Goal: Submit feedback/report problem

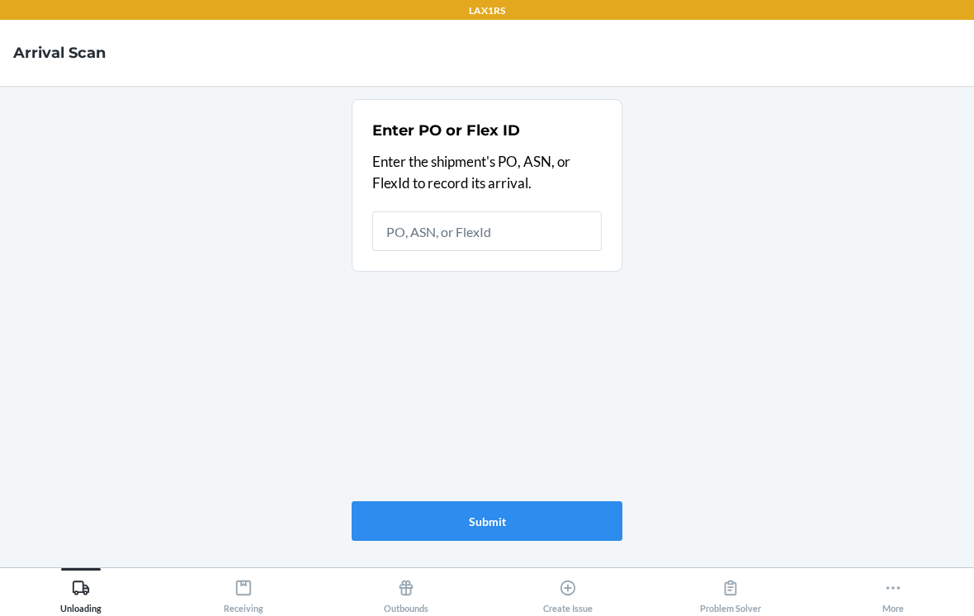
scroll to position [26, 0]
click at [874, 603] on button "More" at bounding box center [893, 590] width 163 height 45
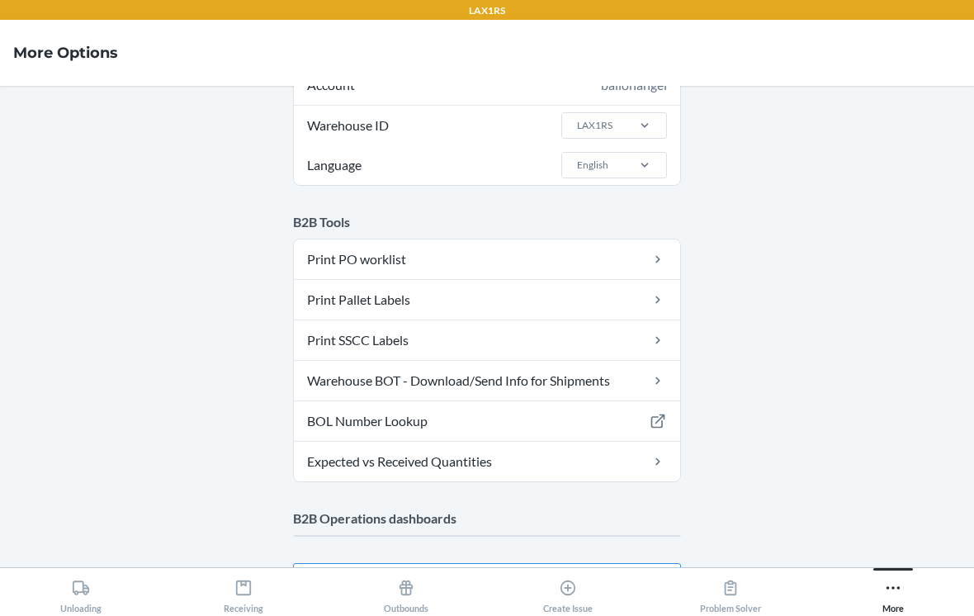
scroll to position [74, 0]
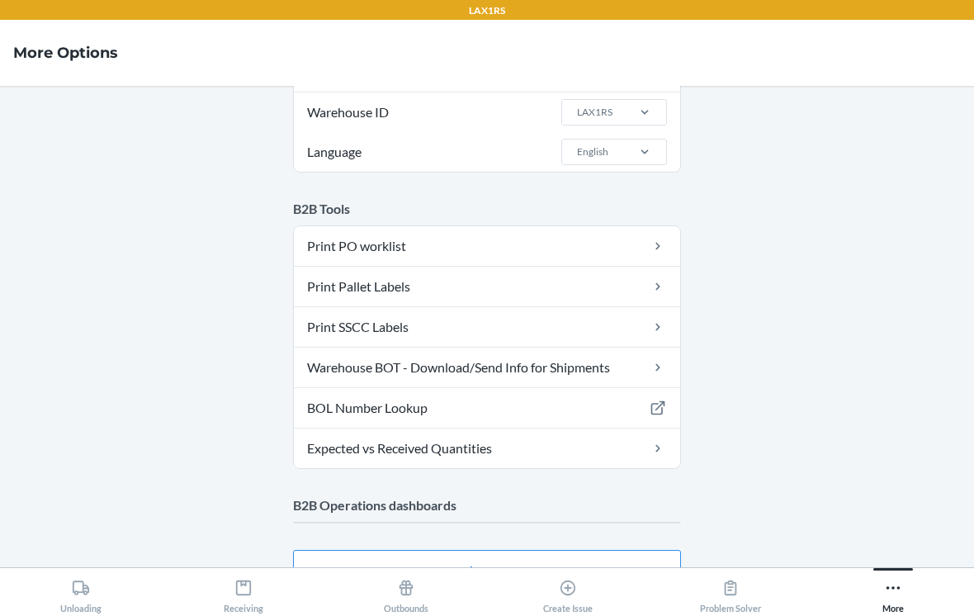
click at [597, 578] on button "Create Issue" at bounding box center [568, 590] width 163 height 45
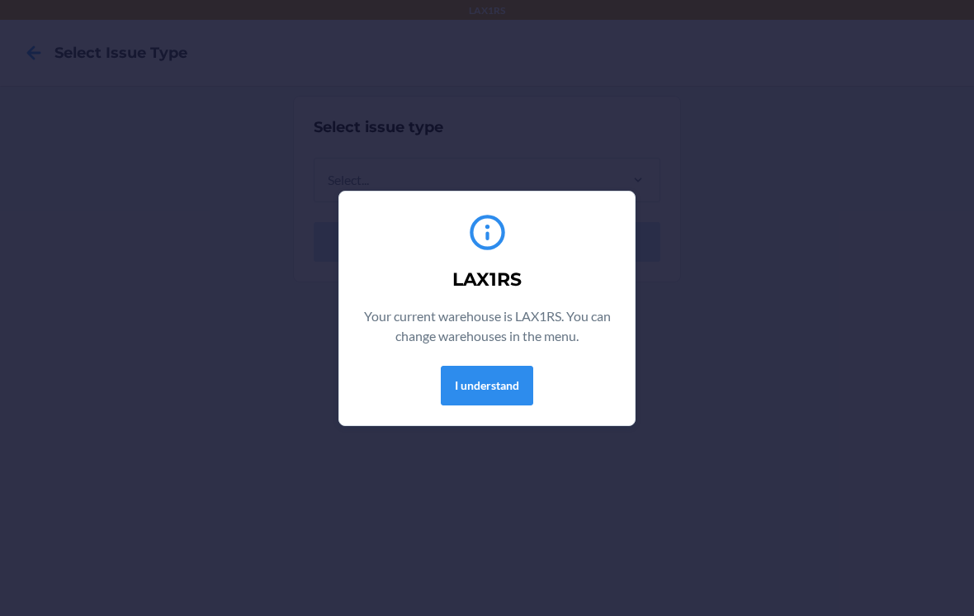
click at [533, 373] on button "I understand" at bounding box center [487, 386] width 92 height 40
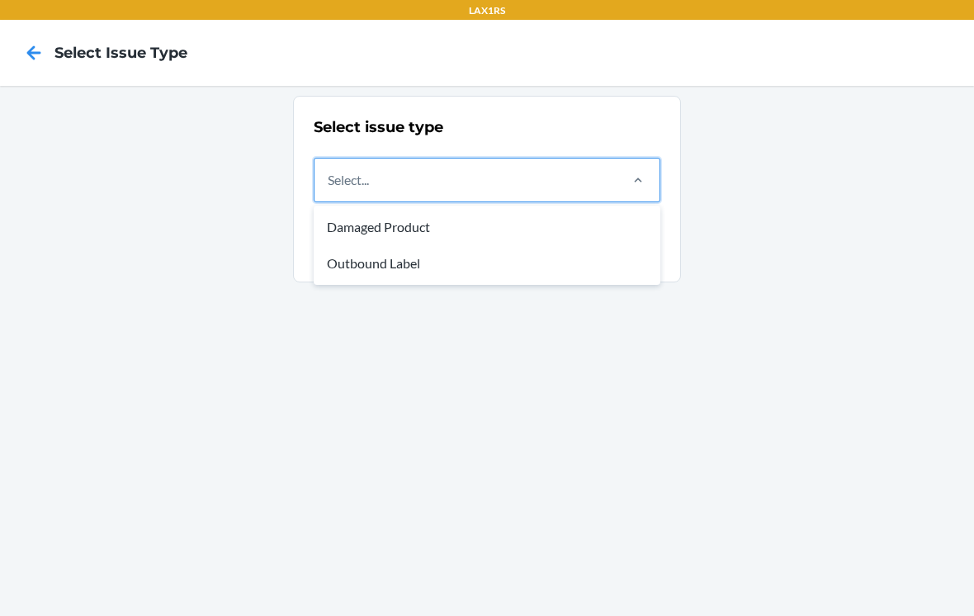
click at [580, 234] on div "Damaged Product" at bounding box center [487, 227] width 340 height 36
click at [329, 190] on input "option Damaged Product focused, 1 of 2. 2 results available. Use Up and Down to…" at bounding box center [329, 180] width 2 height 20
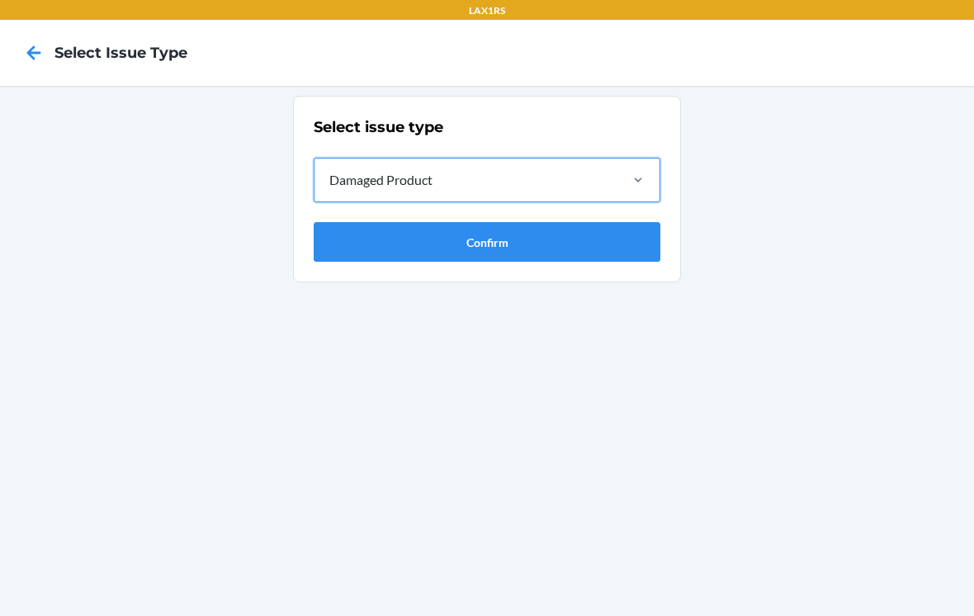
click at [606, 258] on button "Confirm" at bounding box center [487, 242] width 347 height 40
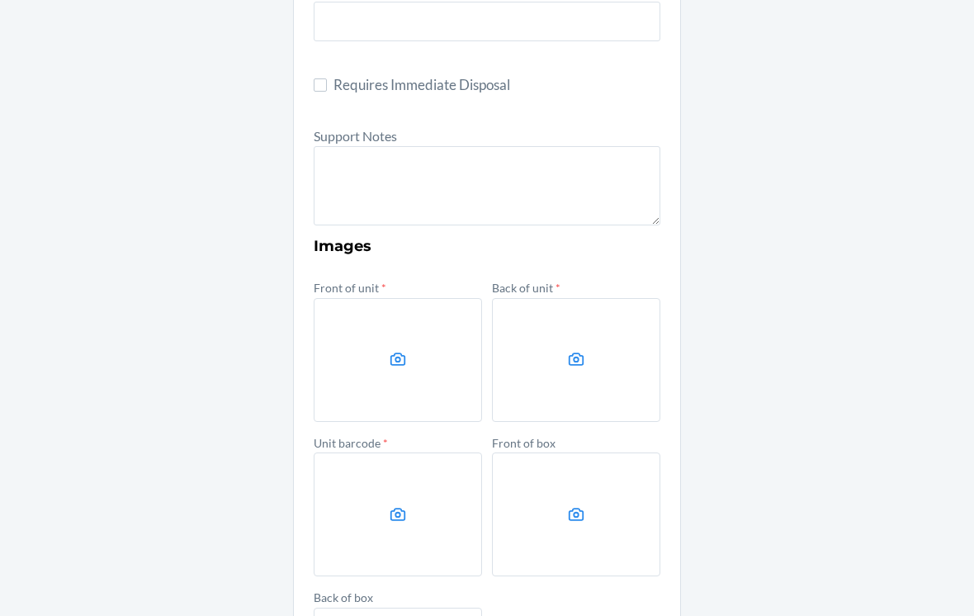
scroll to position [490, 0]
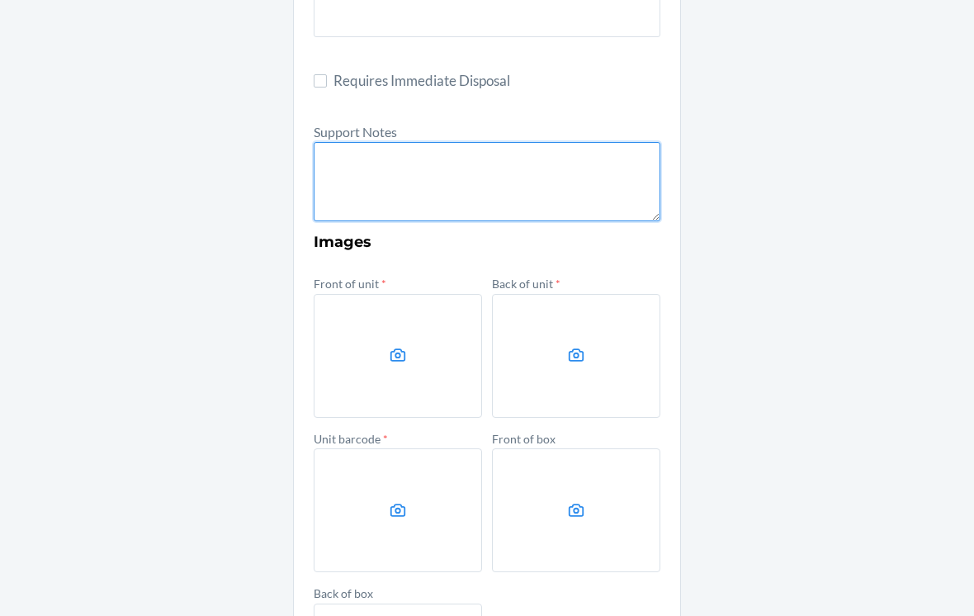
click at [362, 183] on textarea at bounding box center [487, 181] width 347 height 79
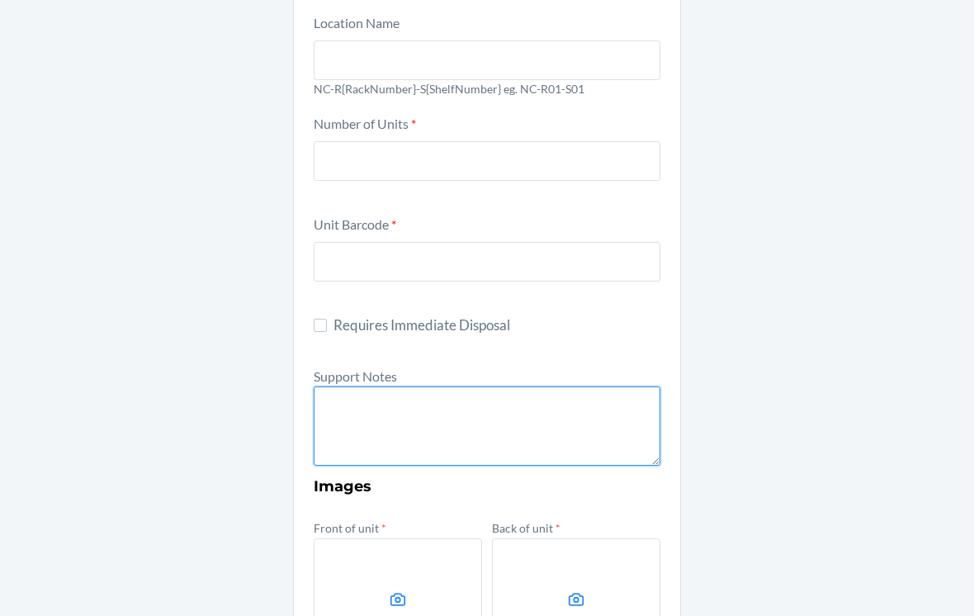
scroll to position [220, 0]
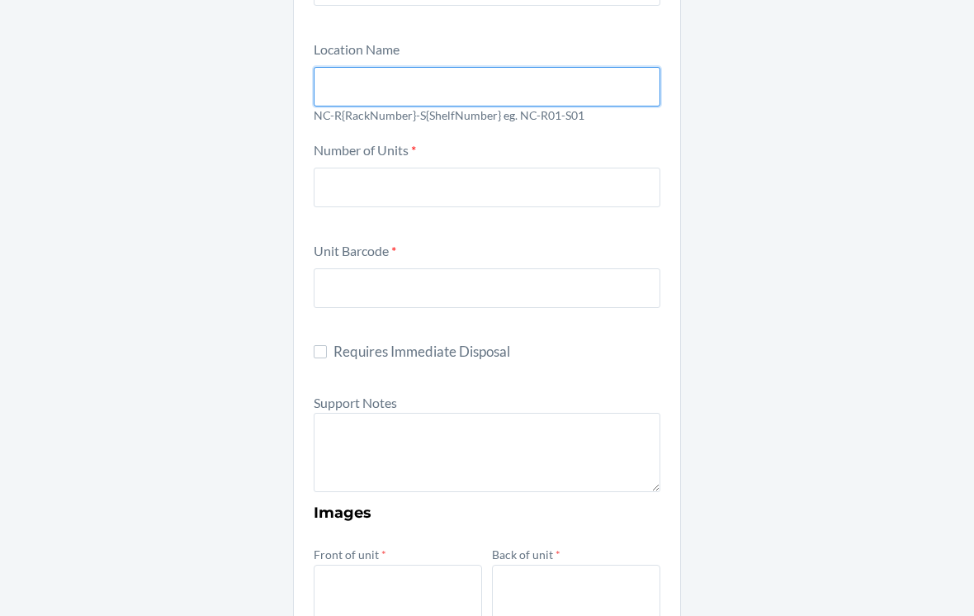
click at [326, 102] on input "text" at bounding box center [487, 87] width 347 height 40
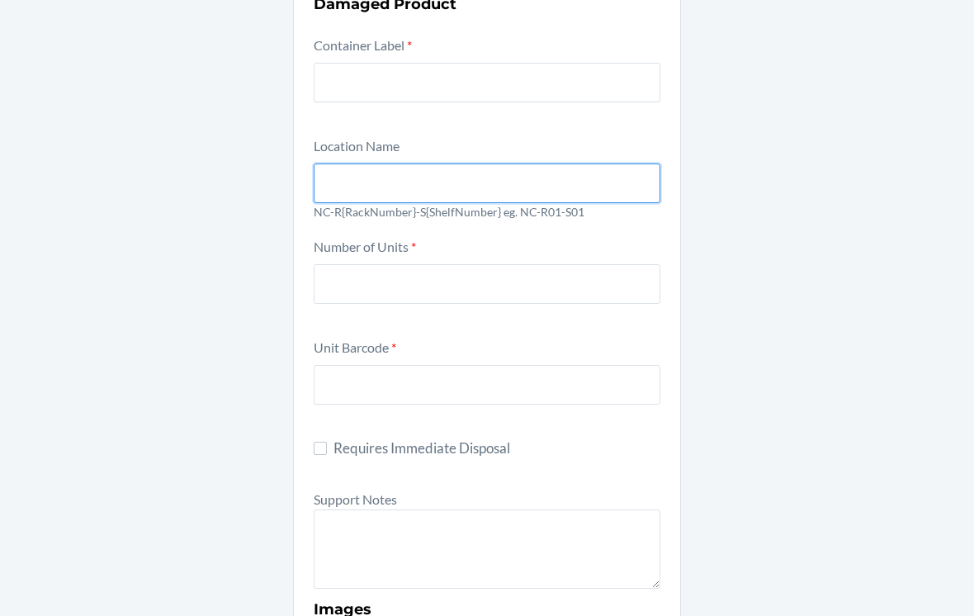
scroll to position [121, 0]
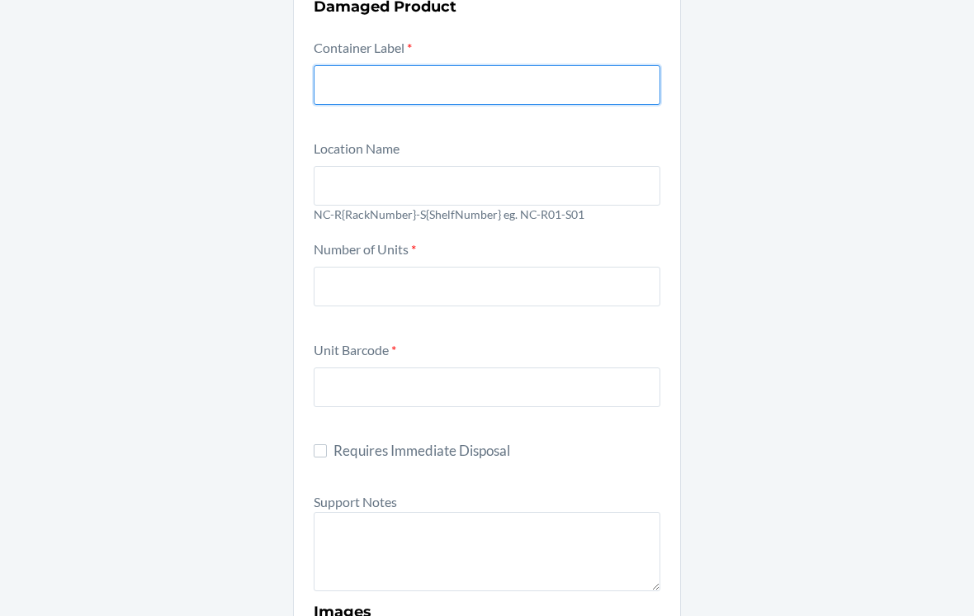
click at [341, 85] on input "text" at bounding box center [487, 85] width 347 height 40
type input "9390511"
click at [355, 213] on p "NC-R{RackNumber}-S{ShelfNumber} eg. NC-R01-S01" at bounding box center [487, 214] width 347 height 17
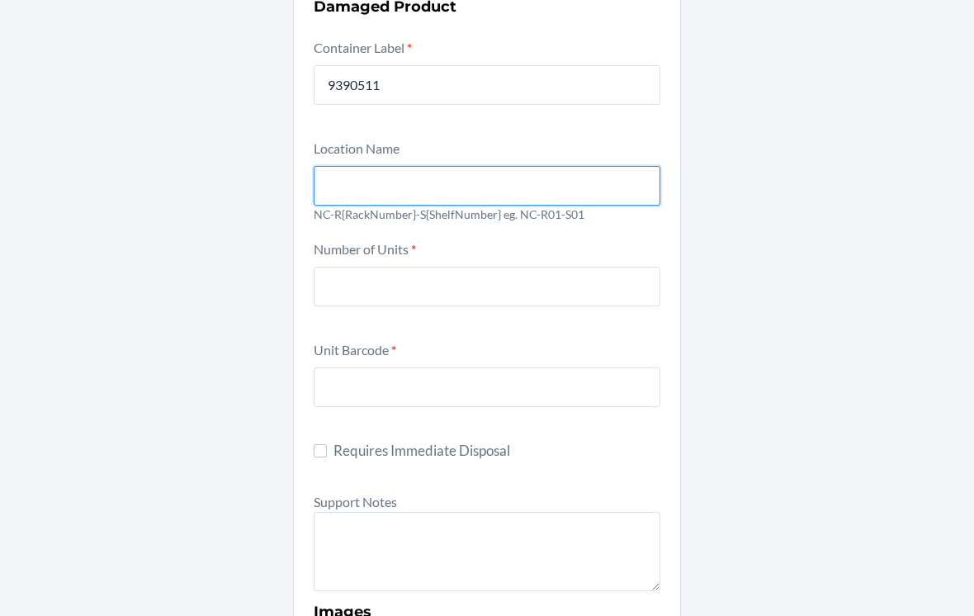
click at [335, 173] on input "text" at bounding box center [487, 186] width 347 height 40
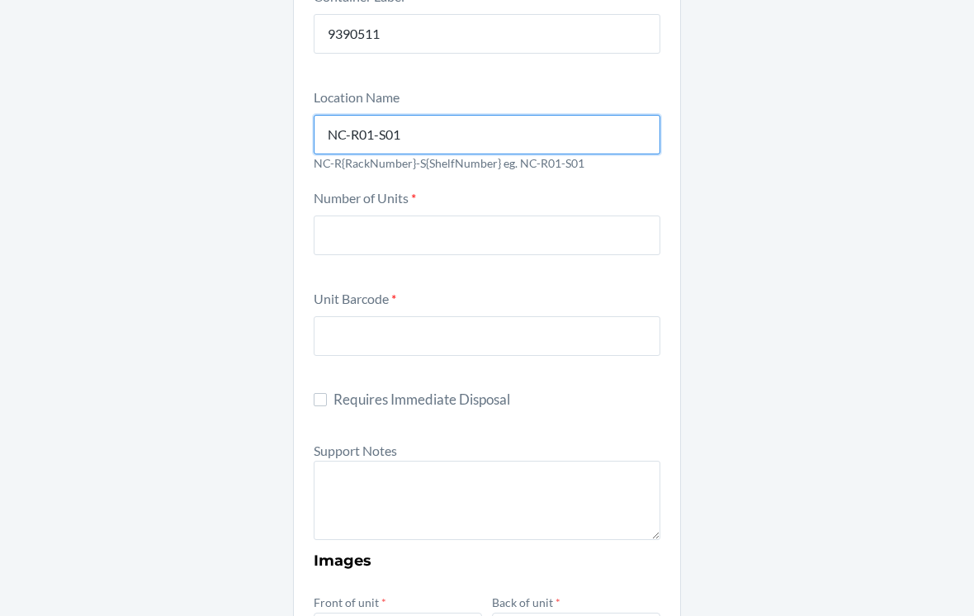
scroll to position [171, 0]
type input "NC-R01-S01"
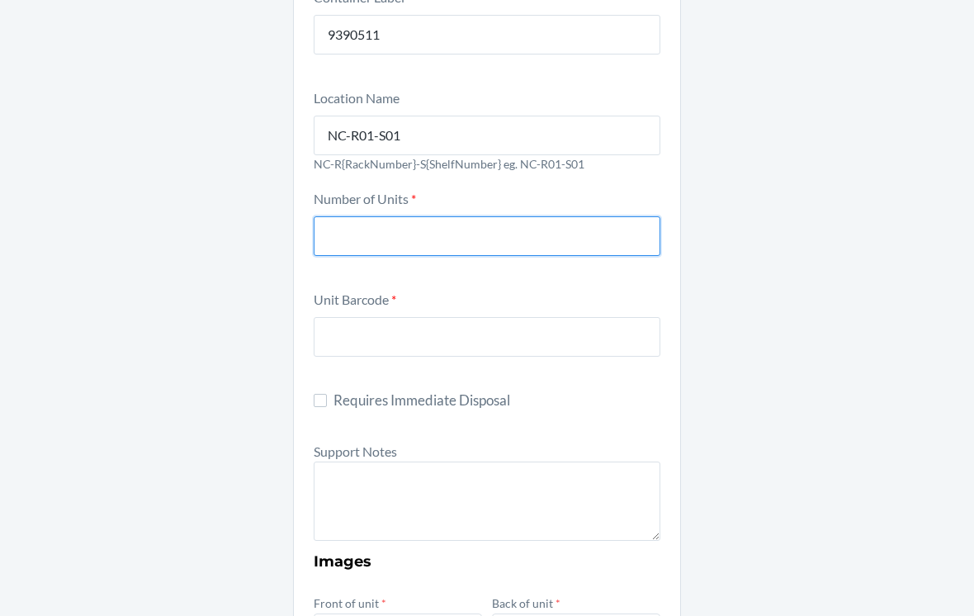
click at [618, 238] on input "number" at bounding box center [487, 236] width 347 height 40
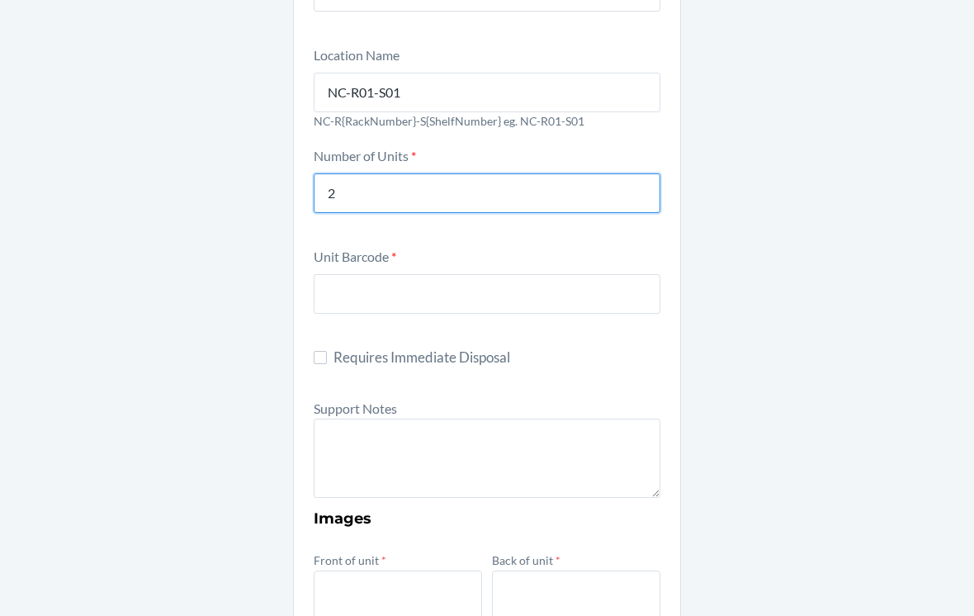
scroll to position [239, 0]
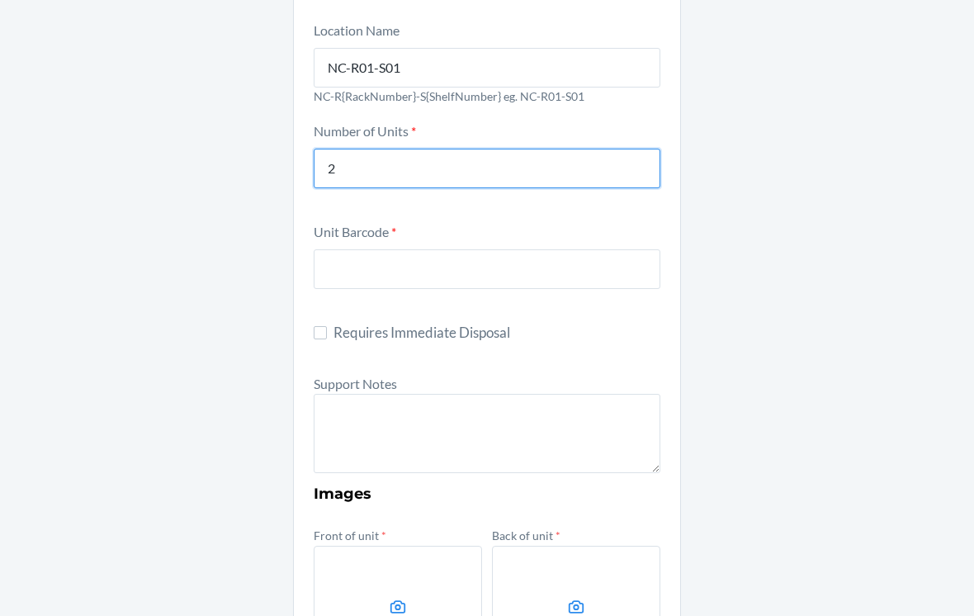
type input "2"
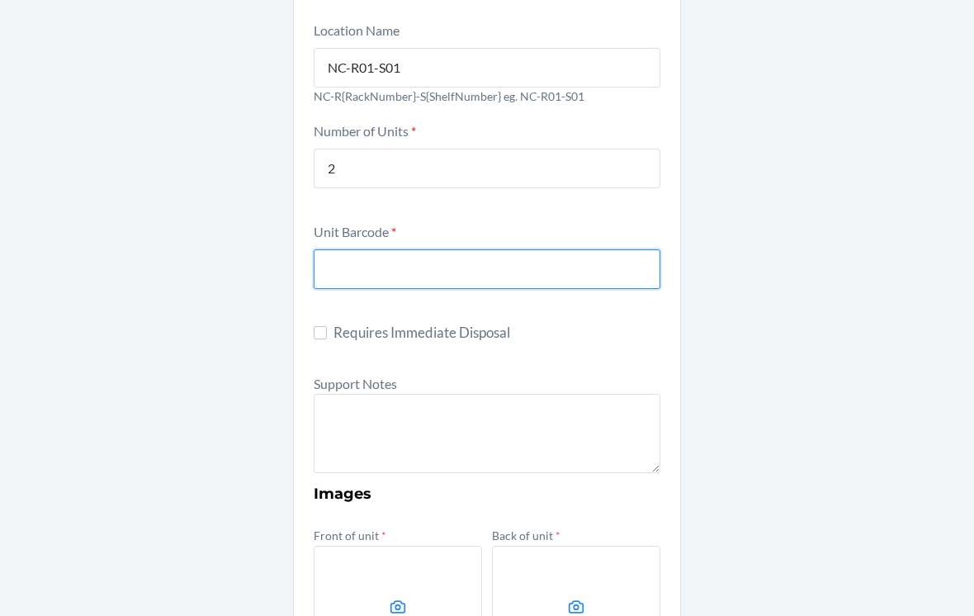
click at [613, 268] on input "text" at bounding box center [487, 269] width 347 height 40
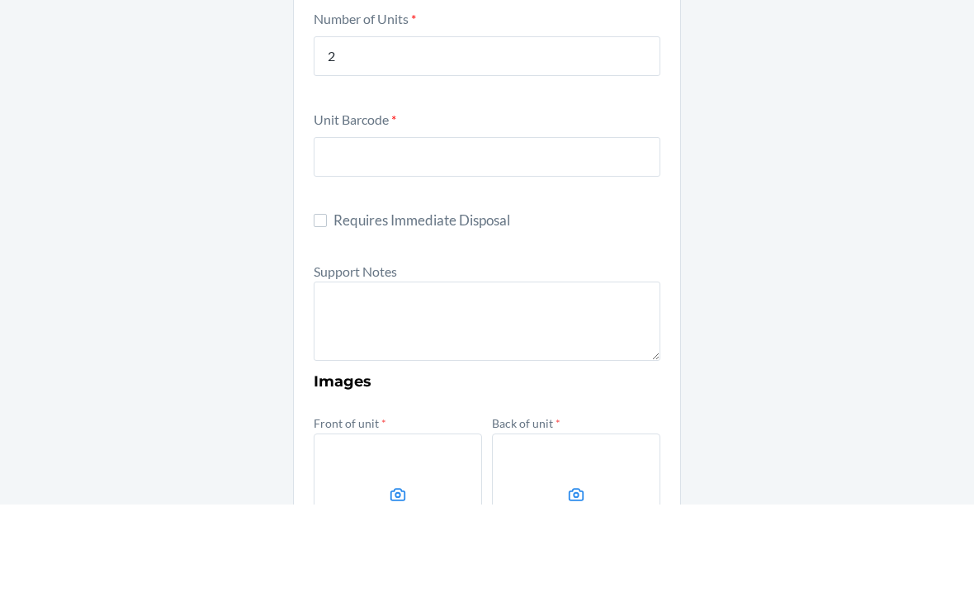
click at [947, 4] on div "Damaged Product Container Label * 9390511 Location Name NC-R01-S01 NC-R{RackNum…" at bounding box center [487, 458] width 974 height 1222
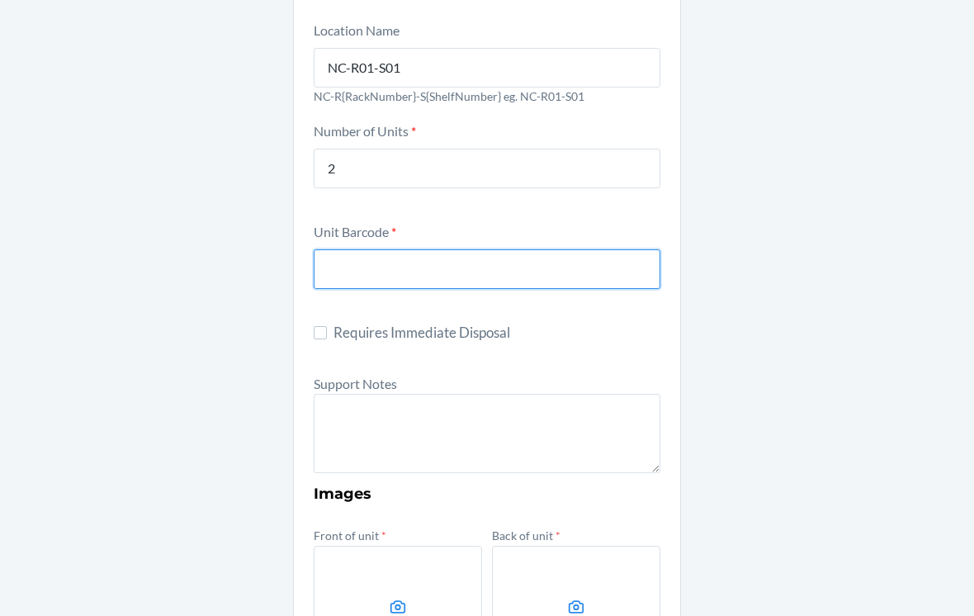
click at [343, 249] on input "text" at bounding box center [487, 269] width 347 height 40
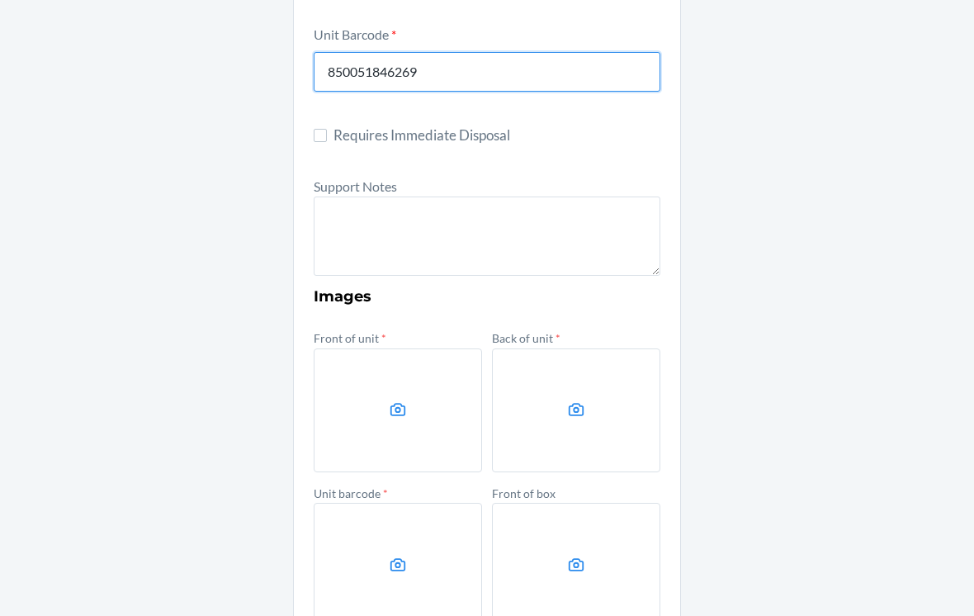
scroll to position [442, 0]
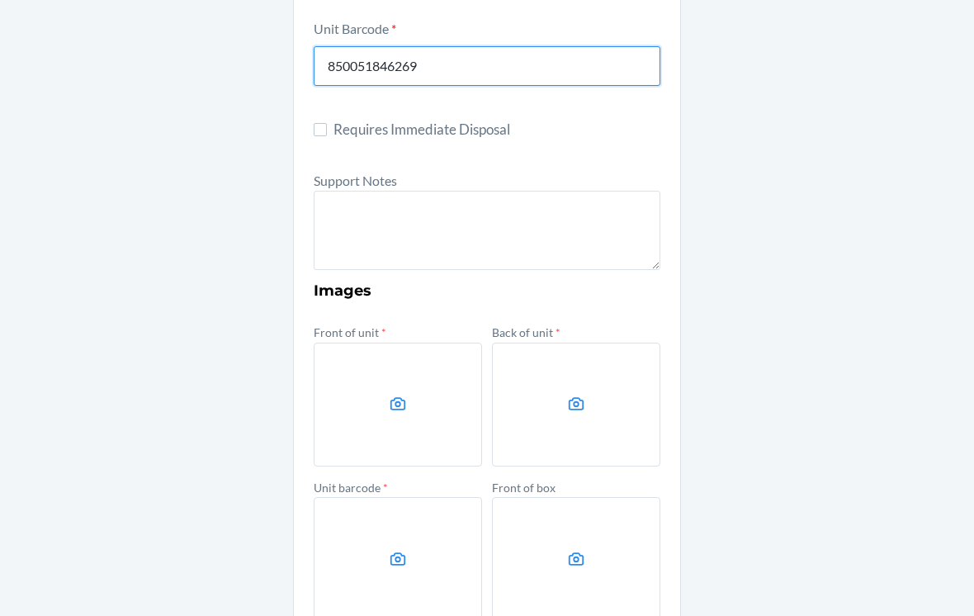
type input "850051846269"
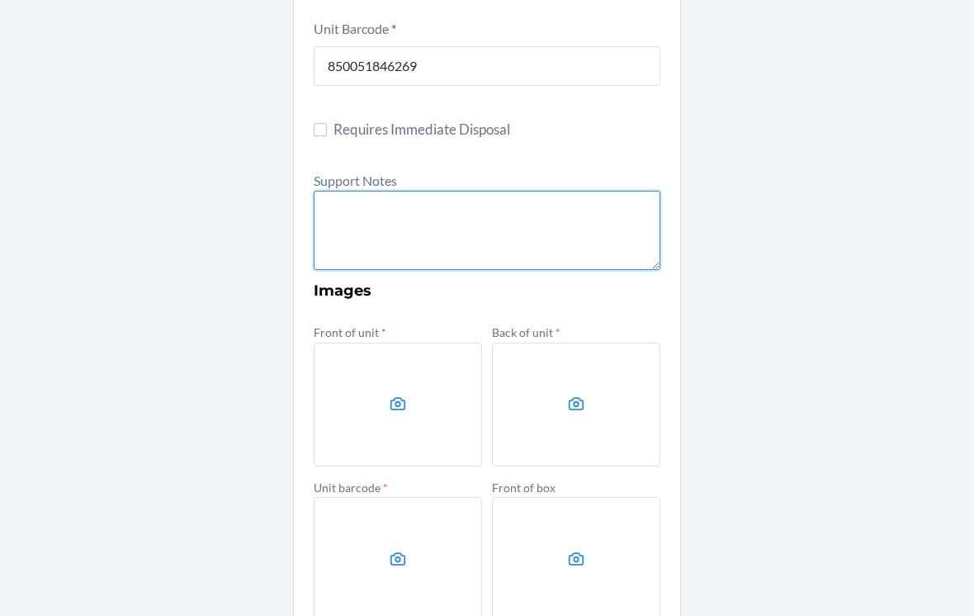
click at [334, 212] on textarea at bounding box center [487, 230] width 347 height 79
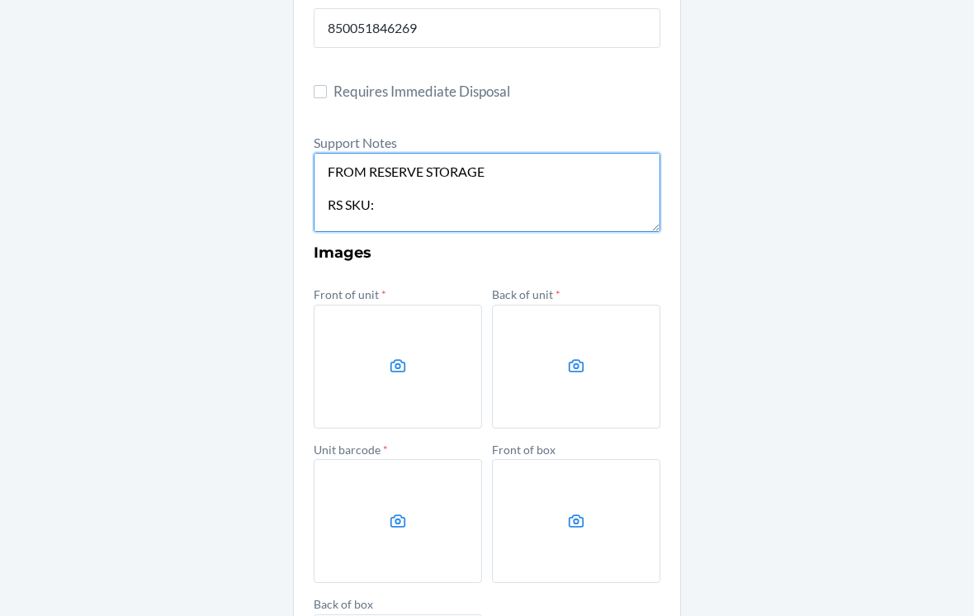
scroll to position [0, 0]
click at [417, 205] on textarea "FROM RESERVE STORAGE RS SKU: DTC SKU: Notes: FROM RESERVE STORAGE" at bounding box center [487, 192] width 347 height 79
click at [407, 204] on textarea "FROM RESERVE STORAGE RS SKU: DTC SKU: Notes: FROM RESERVE STORAGE" at bounding box center [487, 192] width 347 height 79
click at [381, 163] on textarea "FROM RESERVE STORAGE RS SKU: DTC SKU: Notes: FROM RESERVE STORAGE" at bounding box center [487, 192] width 347 height 79
click at [377, 168] on textarea "FROM RESERVE STORAGE RS SKU: DTC SKU: Notes: FROM RESERVE STORAGE" at bounding box center [487, 192] width 347 height 79
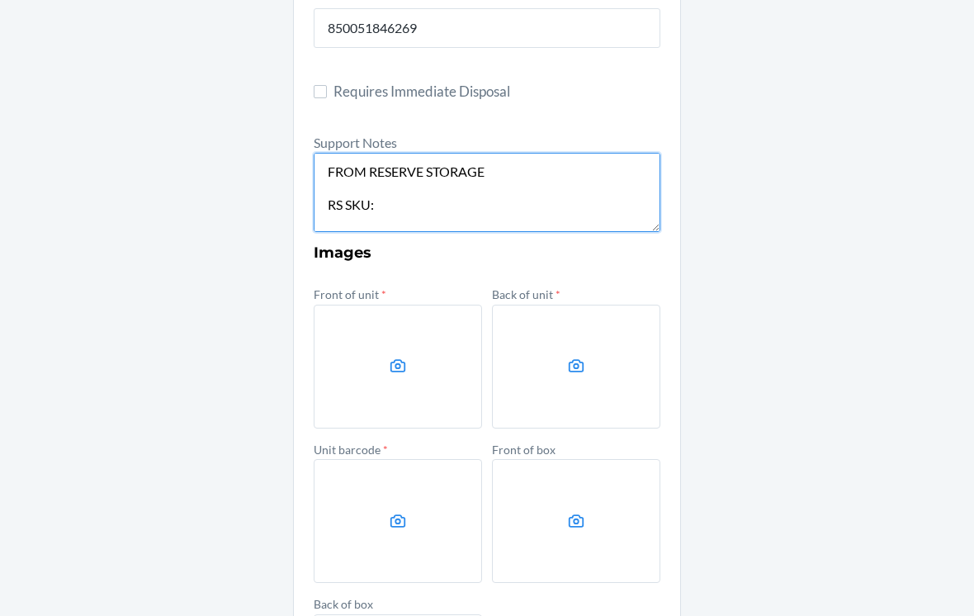
click at [377, 168] on textarea "FROM RESERVE STORAGE RS SKU: DTC SKU: Notes: FROM RESERVE STORAGE" at bounding box center [487, 192] width 347 height 79
click at [385, 174] on textarea "FROM RESERVE STORAGE RS SKU: DTC SKU: Notes: FROM RESERVE STORAGE" at bounding box center [487, 192] width 347 height 79
click at [395, 193] on textarea "FROM RESERVE STORAGE RS SKU: DTC SKU: Notes: FROM RESERVE STORAGE" at bounding box center [487, 192] width 347 height 79
click at [399, 198] on textarea "FROM RESERVE STORAGE RS SKU: DTC SKU: Notes: FROM RESERVE STORAGE" at bounding box center [487, 192] width 347 height 79
click at [399, 192] on textarea "FROM RESERVE STORAGE RS SKU: DTC SKU: Notes: FROM RESERVE STORAGE" at bounding box center [487, 192] width 347 height 79
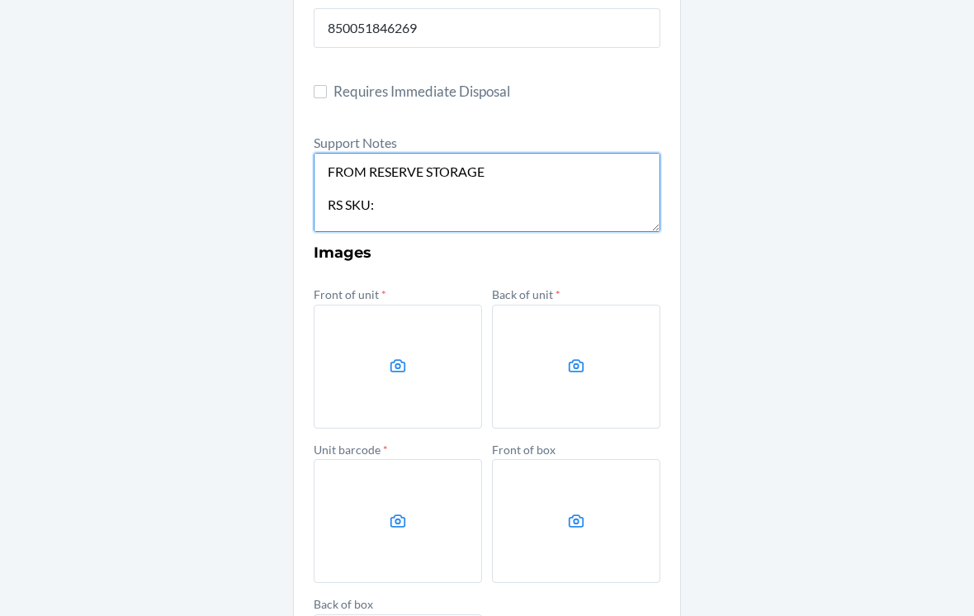
click at [392, 173] on textarea "FROM RESERVE STORAGE RS SKU: DTC SKU: Notes: FROM RESERVE STORAGE" at bounding box center [487, 192] width 347 height 79
click at [411, 171] on textarea "FROM RESERVE STORAGE RS SKU: DAWQUSTSNED DTC SKU: Notes: FROM RESERVE STORAGE" at bounding box center [487, 192] width 347 height 79
click at [396, 186] on textarea "FROM RESERVE STORAGE RS SKU: DAWQUSTSNED DTC SKU: D796ZQUMP8F Notes: FROM RESER…" at bounding box center [487, 192] width 347 height 79
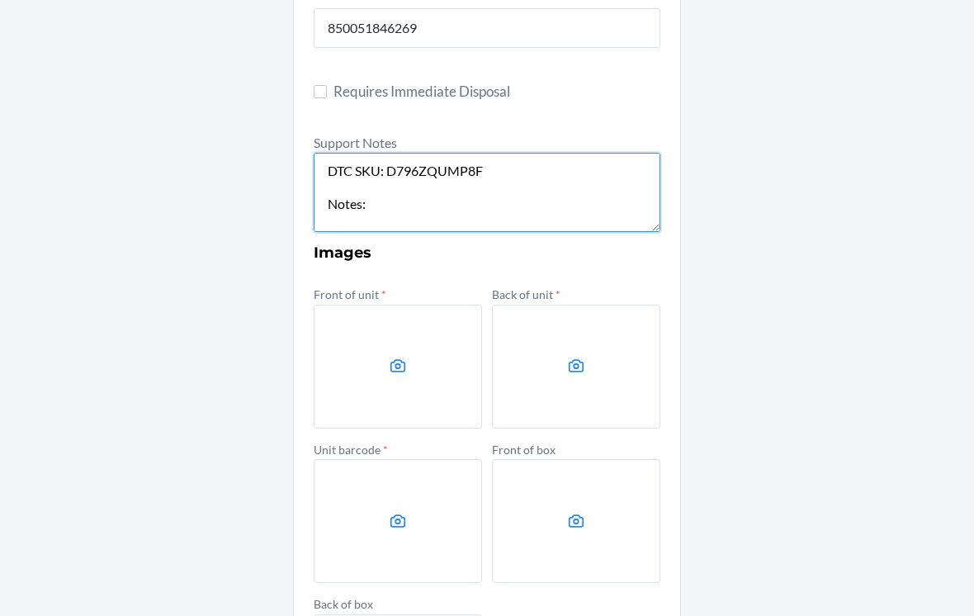
click at [391, 187] on textarea "FROM RESERVE STORAGE RS SKU: DAWQUSTSNED DTC SKU: D796ZQUMP8F Notes: FROM RESER…" at bounding box center [487, 192] width 347 height 79
click at [389, 178] on textarea "FROM RESERVE STORAGE RS SKU: DAWQUSTSNED DTC SKU: D796ZQUMP8F Notes: FROM RESER…" at bounding box center [487, 192] width 347 height 79
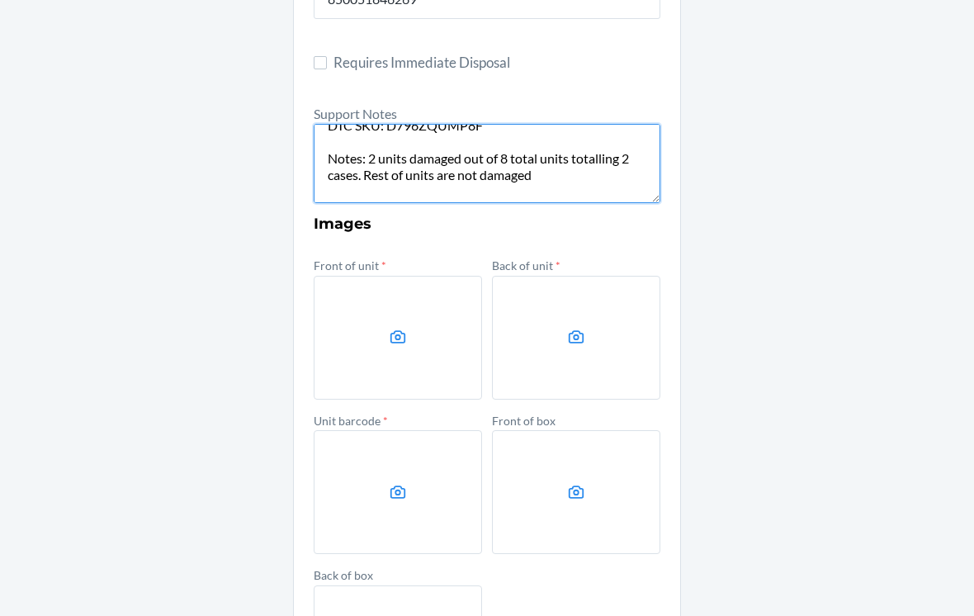
scroll to position [101, 0]
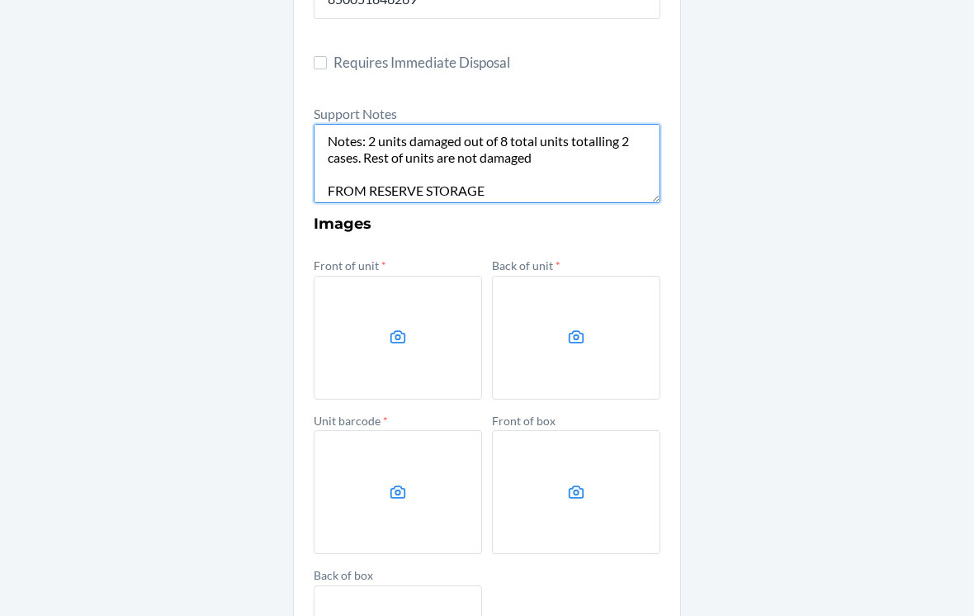
type textarea "FROM RESERVE STORAGE RS SKU: DAWQUSTSNED DTC SKU: D796ZQUMP8F Notes: 2 units da…"
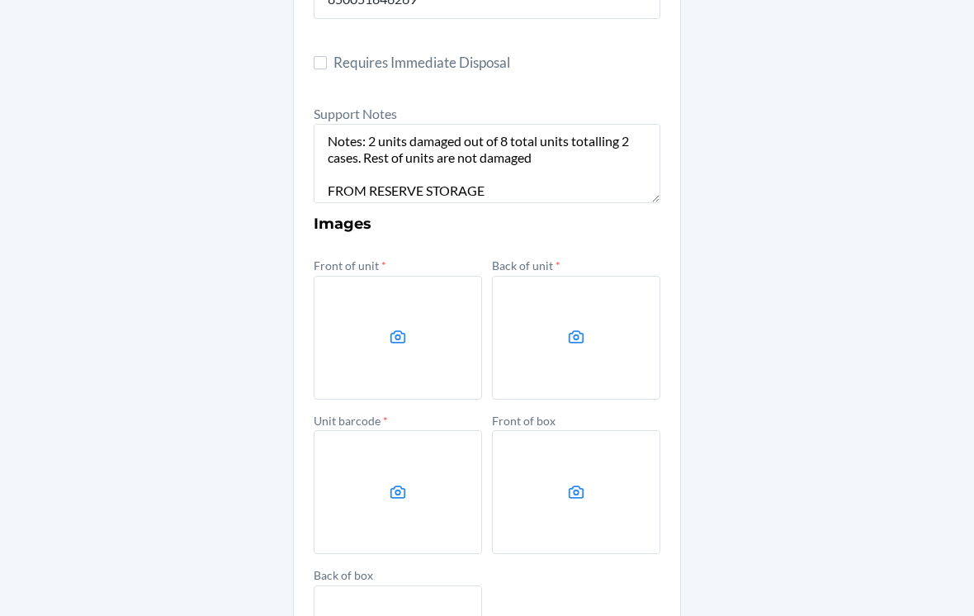
click at [334, 277] on label at bounding box center [398, 338] width 168 height 124
click at [0, 0] on input "file" at bounding box center [0, 0] width 0 height 0
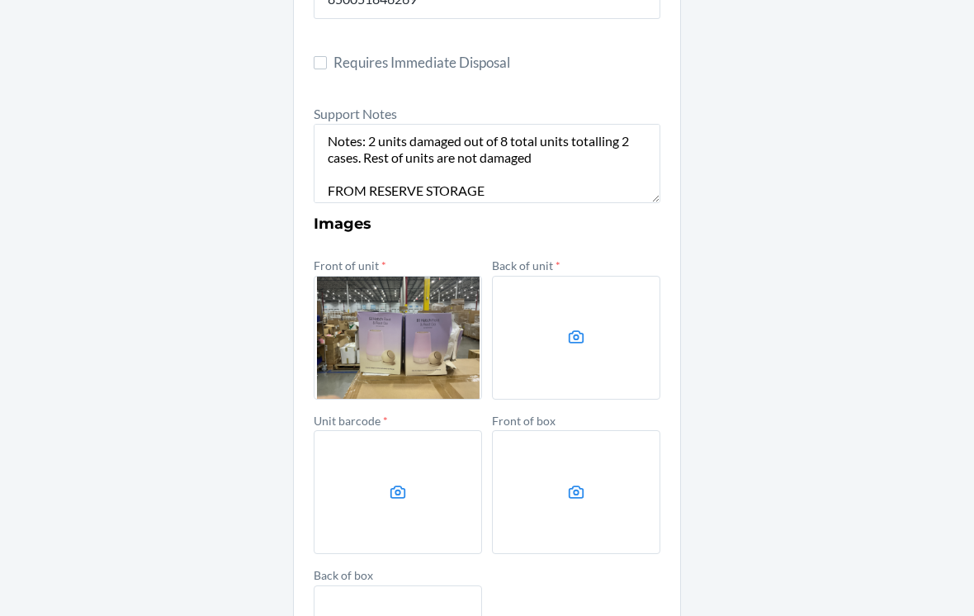
click at [593, 328] on label at bounding box center [576, 338] width 168 height 124
click at [0, 0] on input "file" at bounding box center [0, 0] width 0 height 0
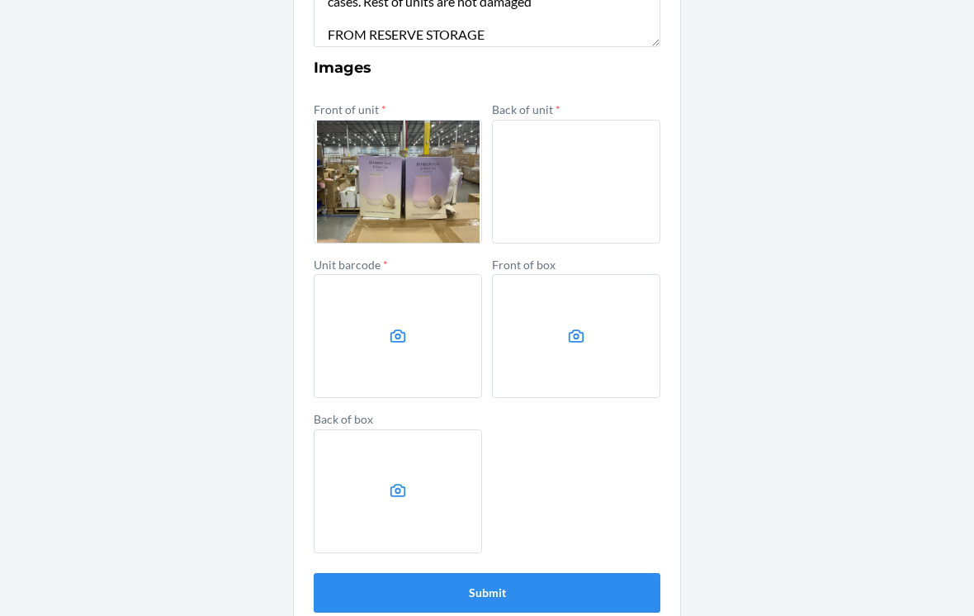
scroll to position [664, 0]
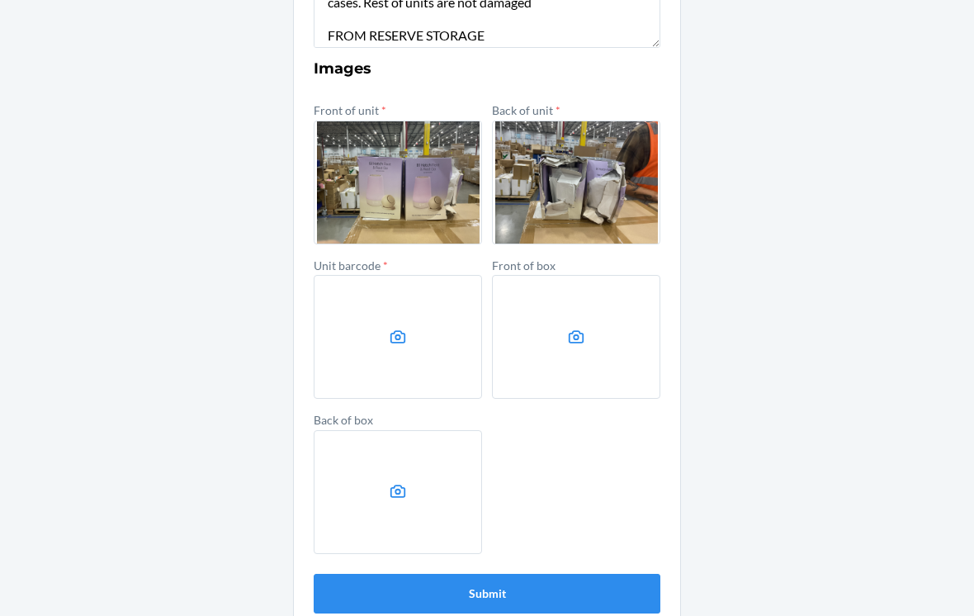
click at [340, 314] on label at bounding box center [398, 337] width 168 height 124
click at [0, 0] on input "file" at bounding box center [0, 0] width 0 height 0
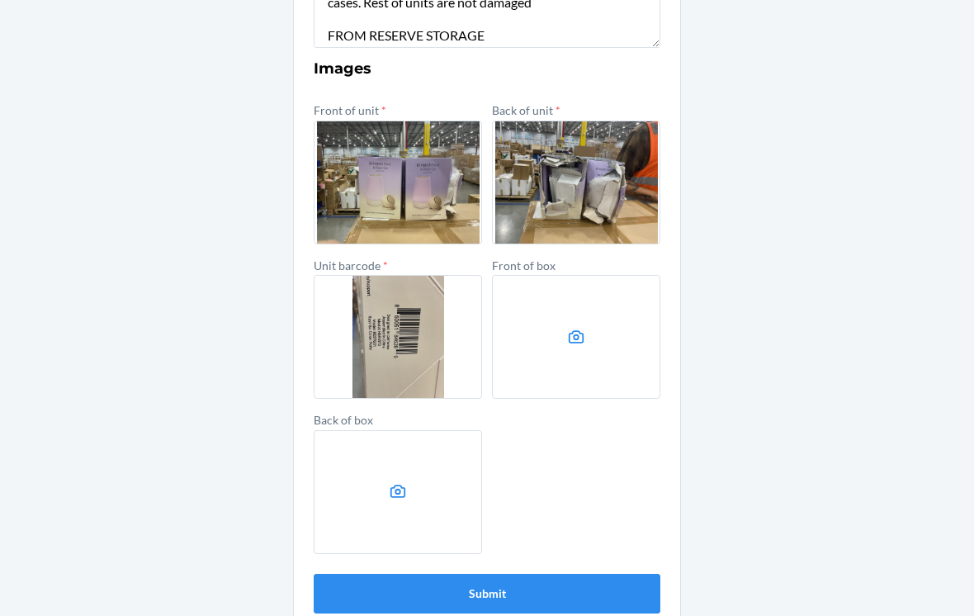
click at [543, 361] on label at bounding box center [576, 337] width 168 height 124
click at [0, 0] on input "file" at bounding box center [0, 0] width 0 height 0
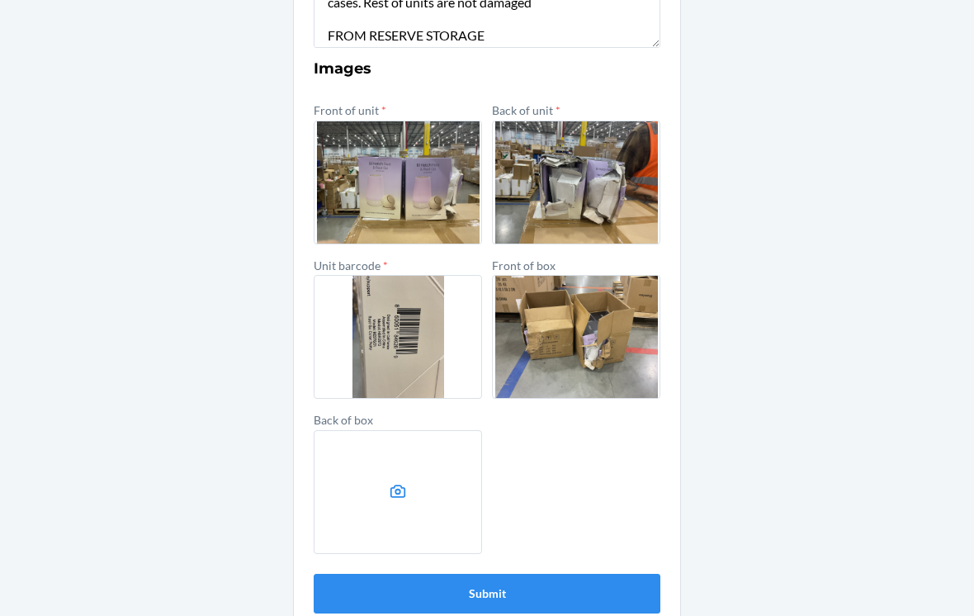
click at [420, 464] on label at bounding box center [398, 492] width 168 height 124
click at [0, 0] on input "file" at bounding box center [0, 0] width 0 height 0
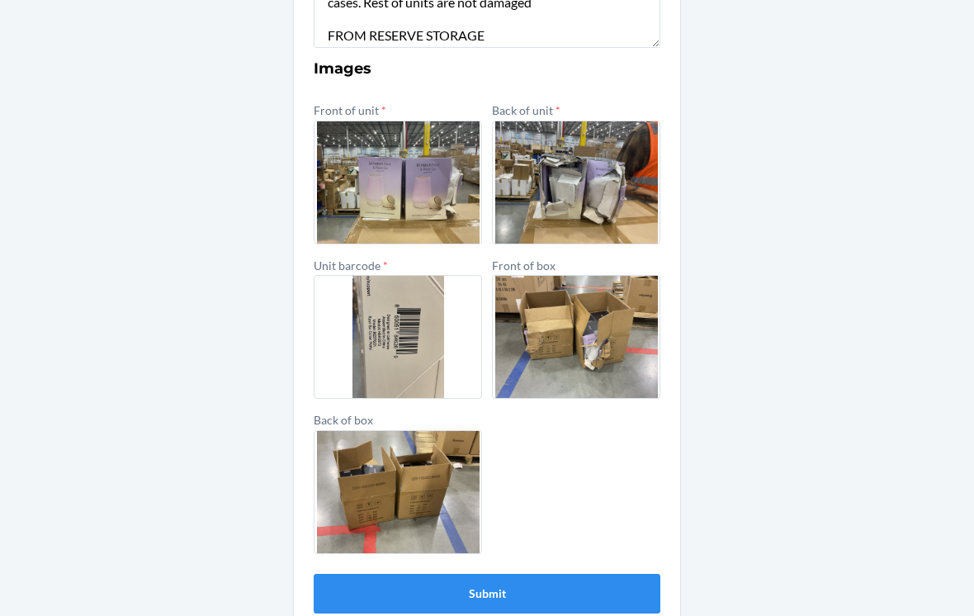
click at [375, 574] on button "Submit" at bounding box center [487, 594] width 347 height 40
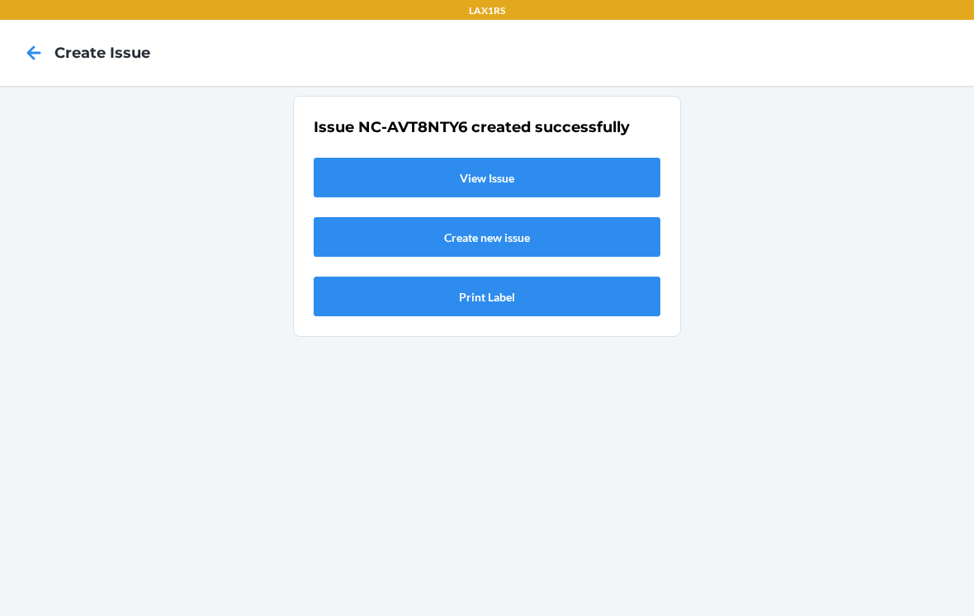
scroll to position [0, 0]
click at [393, 158] on link "View Issue" at bounding box center [487, 178] width 347 height 40
